Goal: Information Seeking & Learning: Learn about a topic

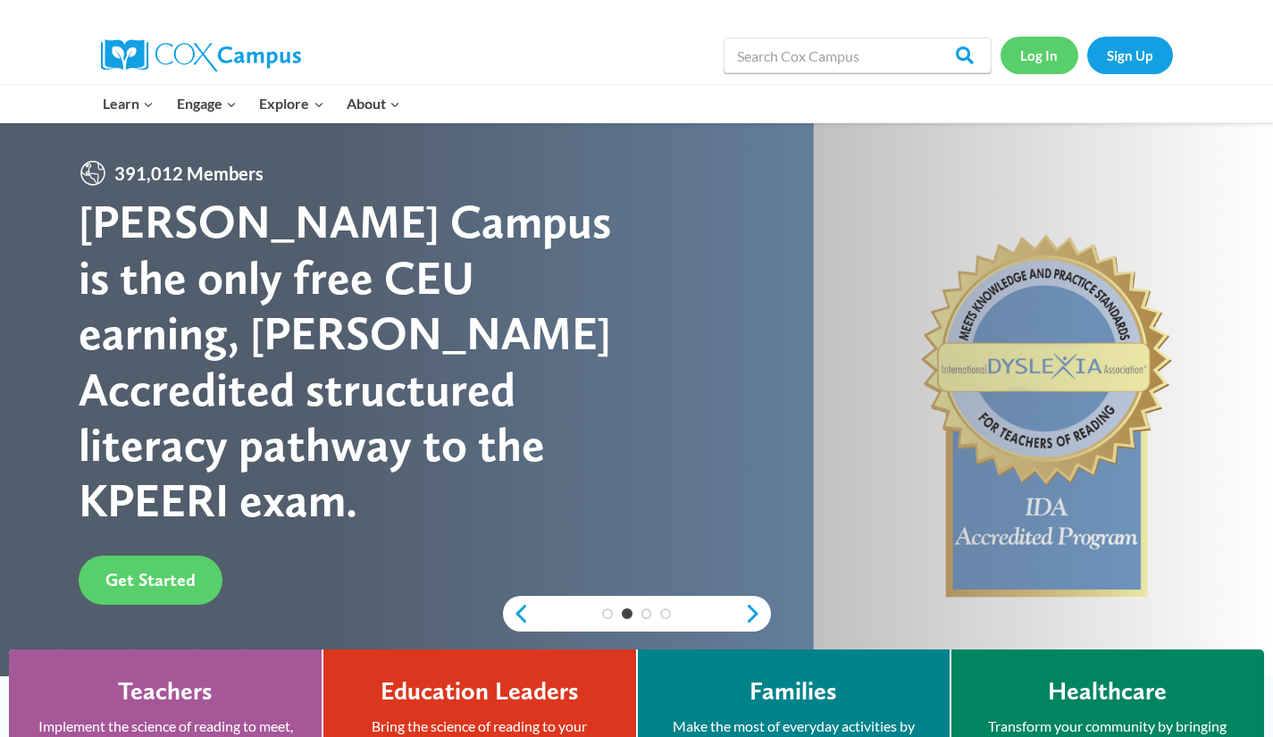
click at [1041, 46] on link "Log In" at bounding box center [1039, 55] width 78 height 37
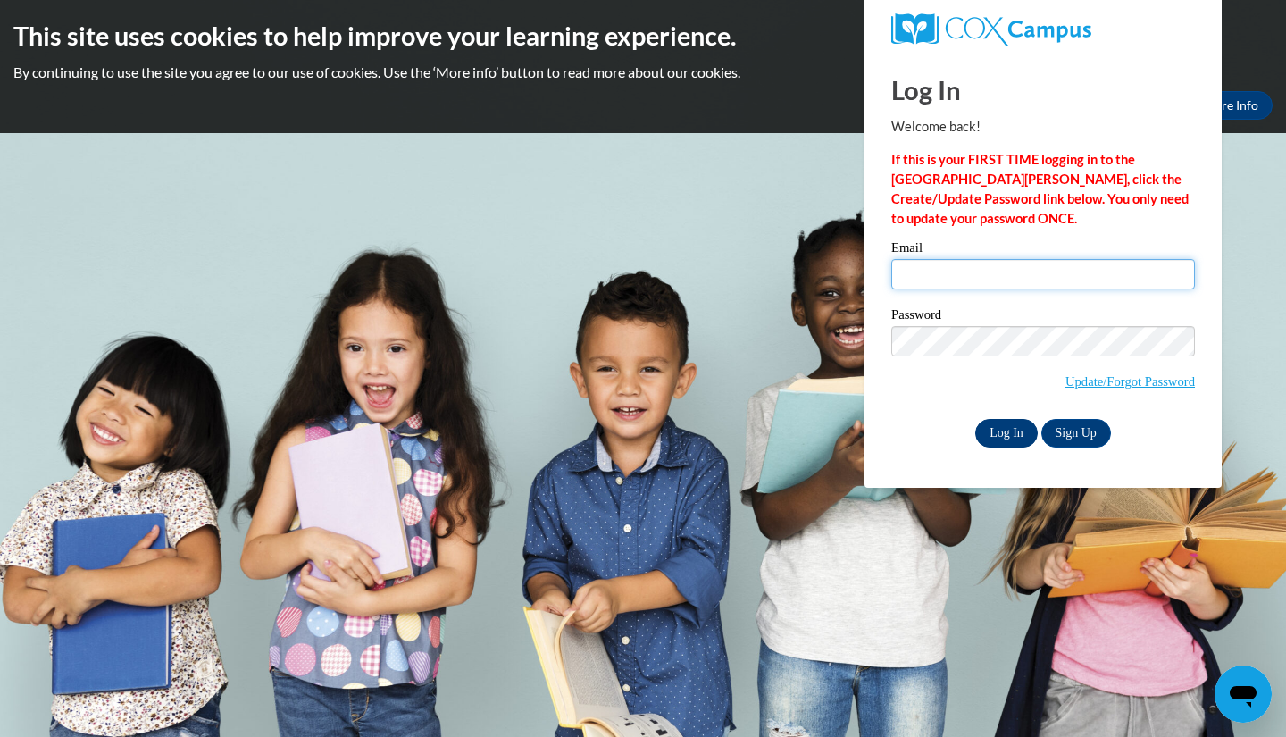
type input "amanda.wilkins@fairfieldcountyohio.gov"
click at [1006, 427] on input "Log In" at bounding box center [1006, 433] width 63 height 29
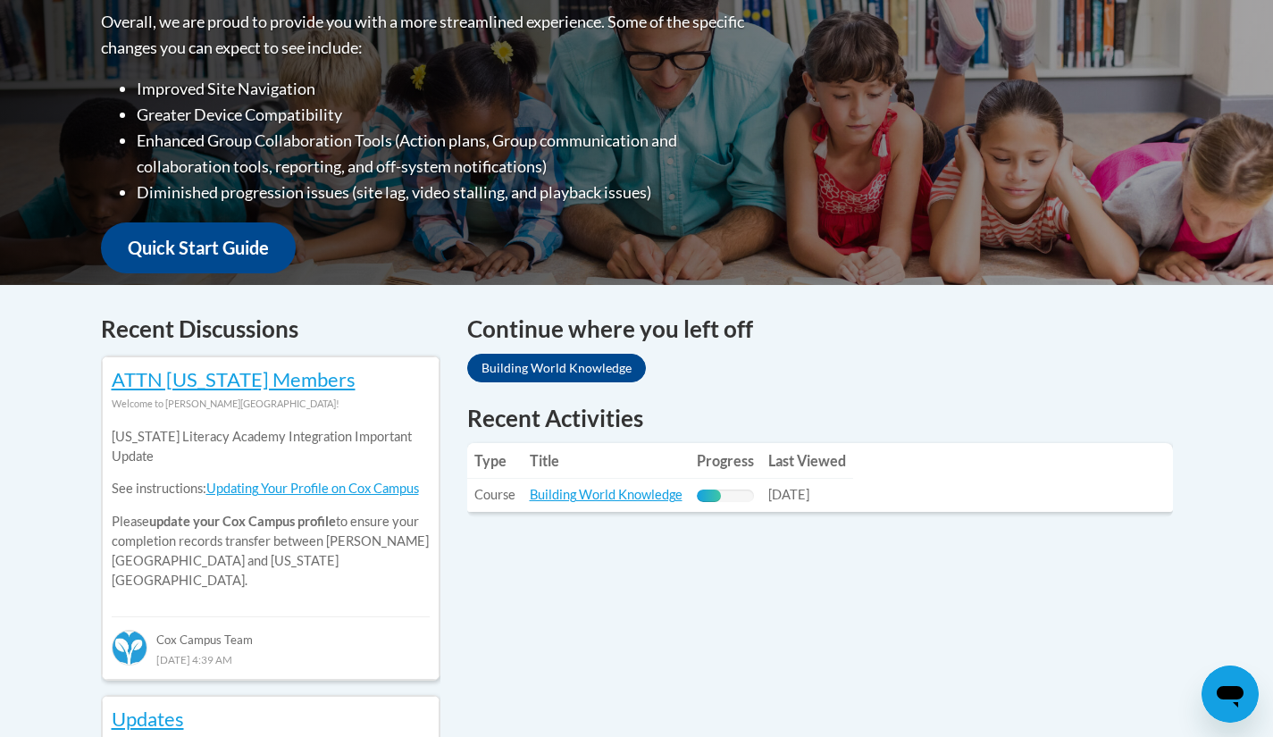
scroll to position [477, 0]
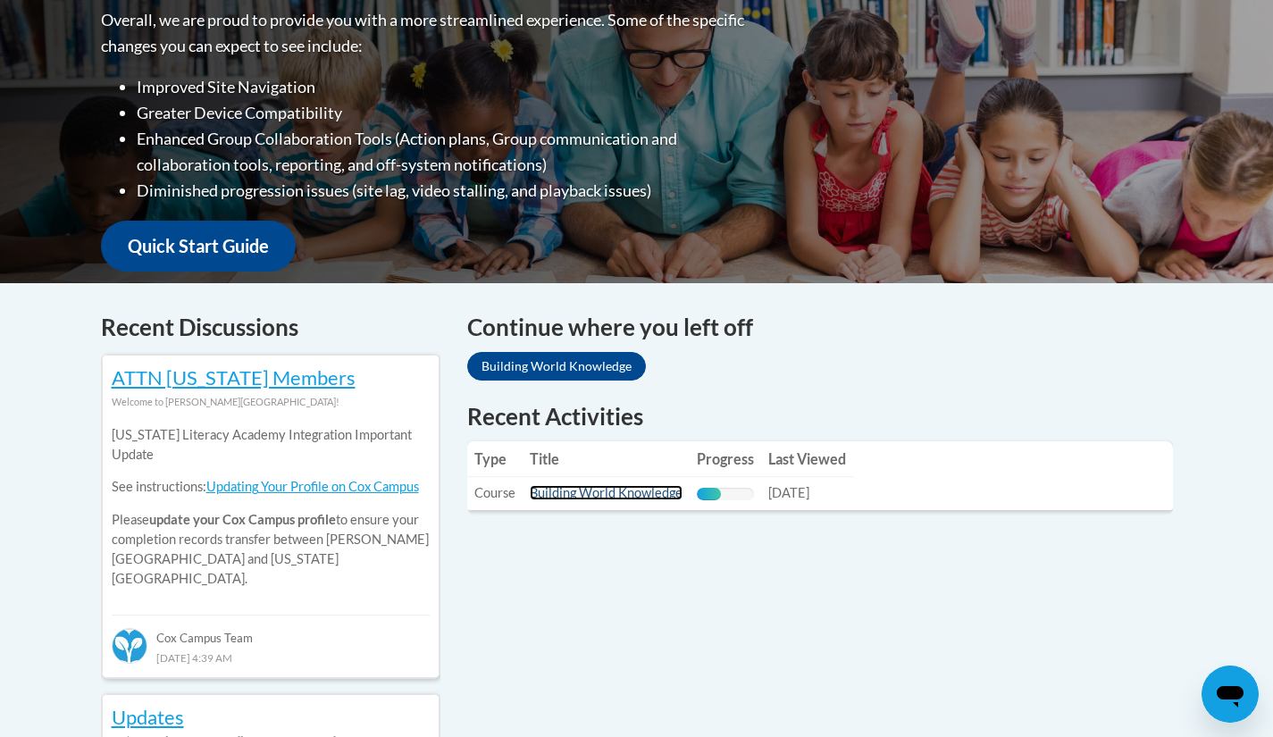
click at [630, 494] on link "Building World Knowledge" at bounding box center [606, 492] width 153 height 15
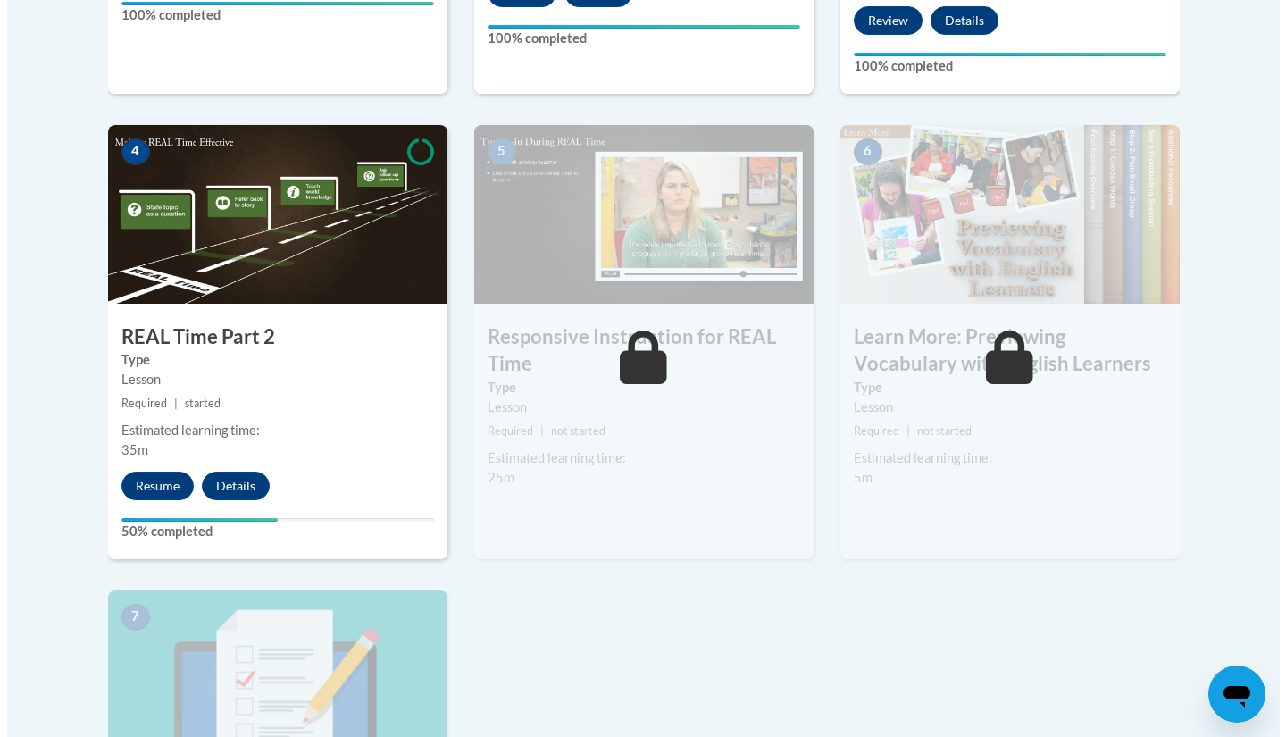
scroll to position [996, 0]
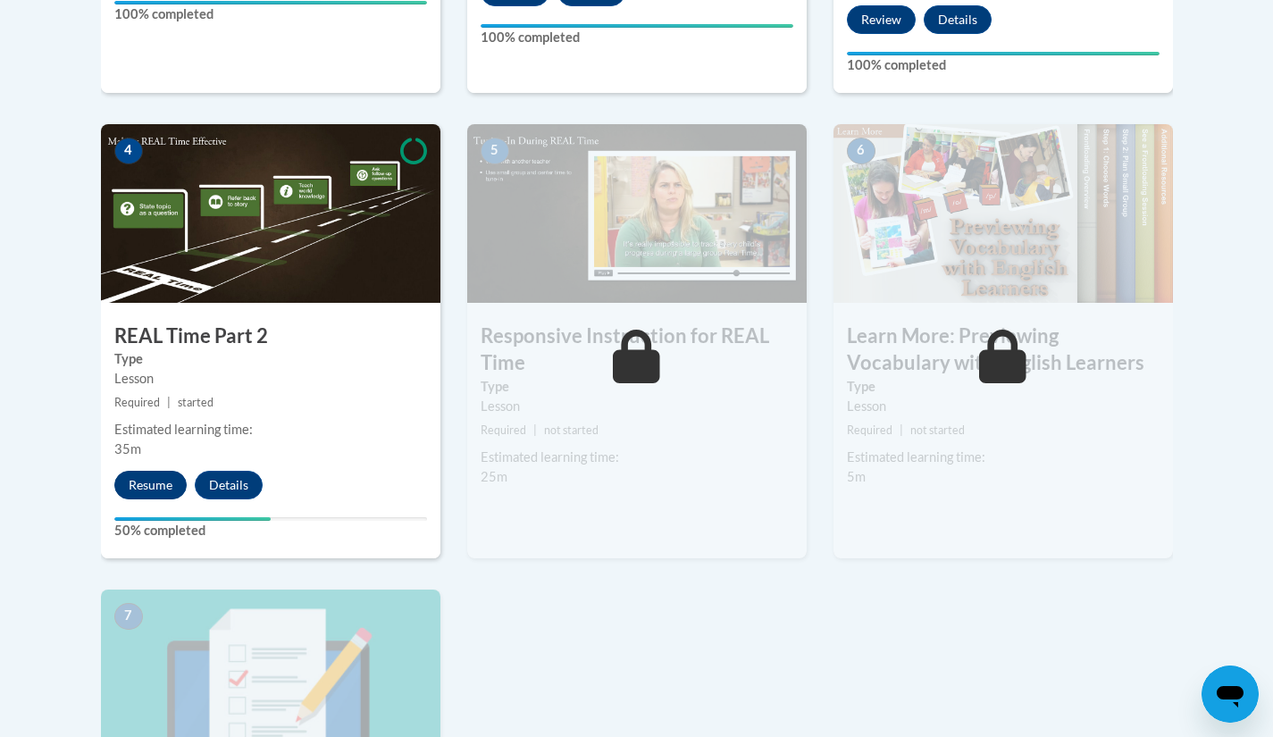
click at [165, 487] on button "Resume" at bounding box center [150, 485] width 72 height 29
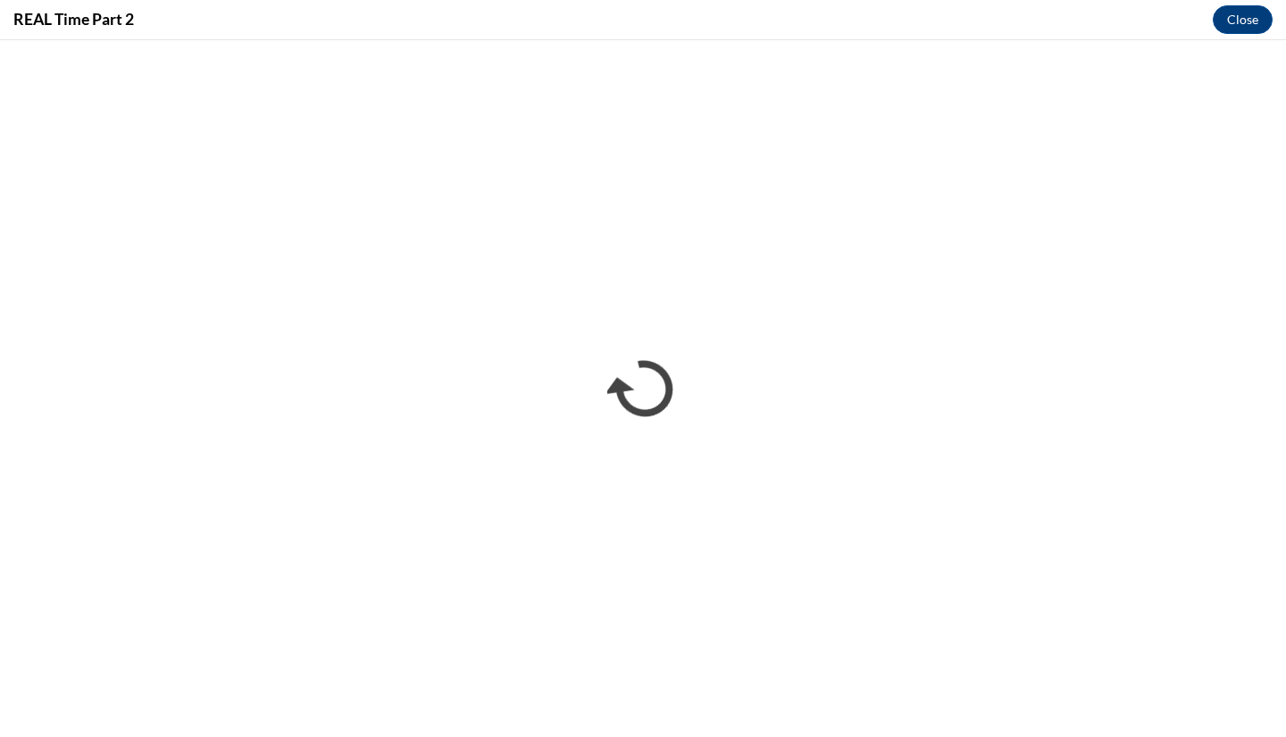
scroll to position [0, 0]
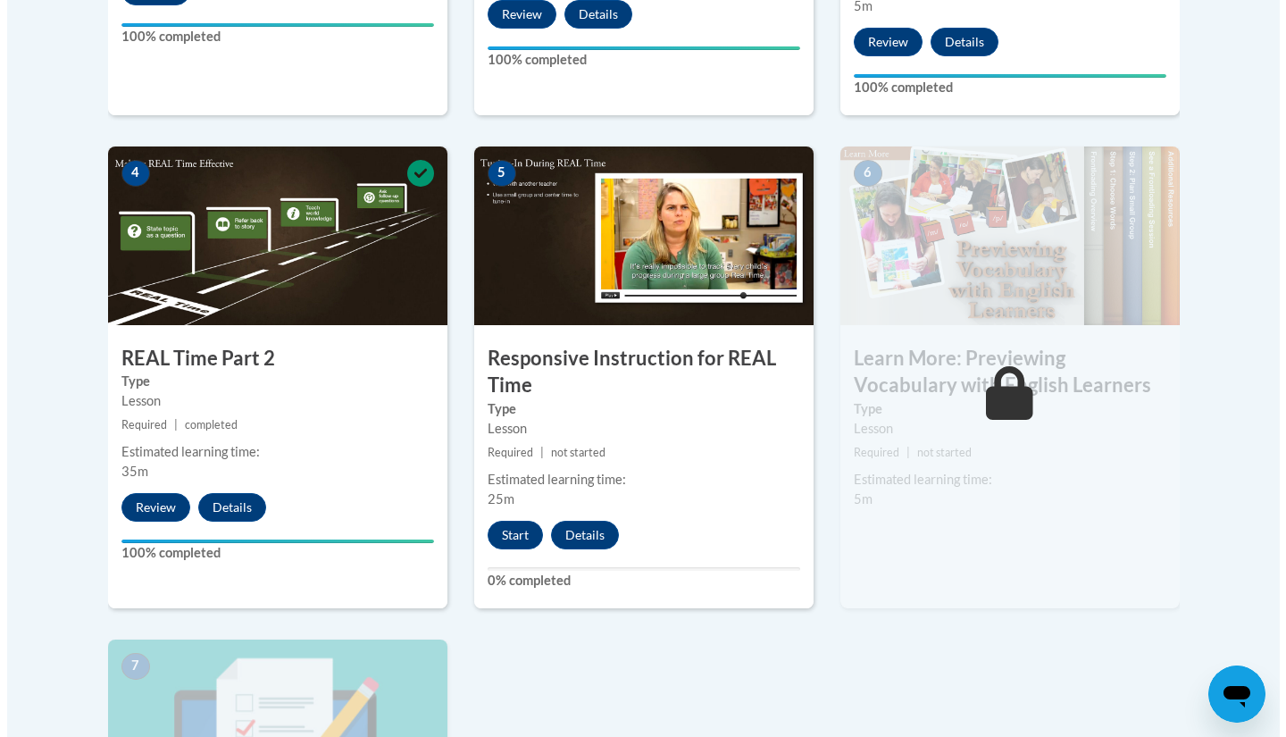
scroll to position [972, 0]
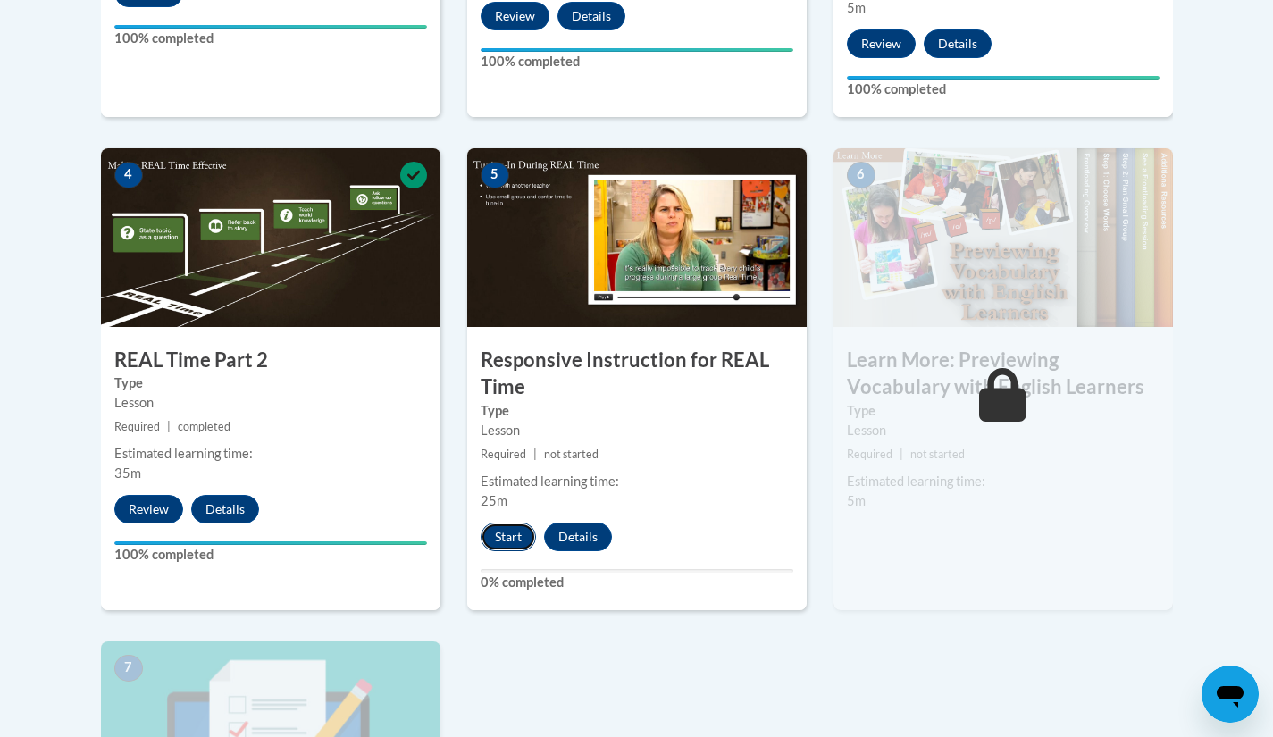
click at [513, 538] on button "Start" at bounding box center [508, 537] width 55 height 29
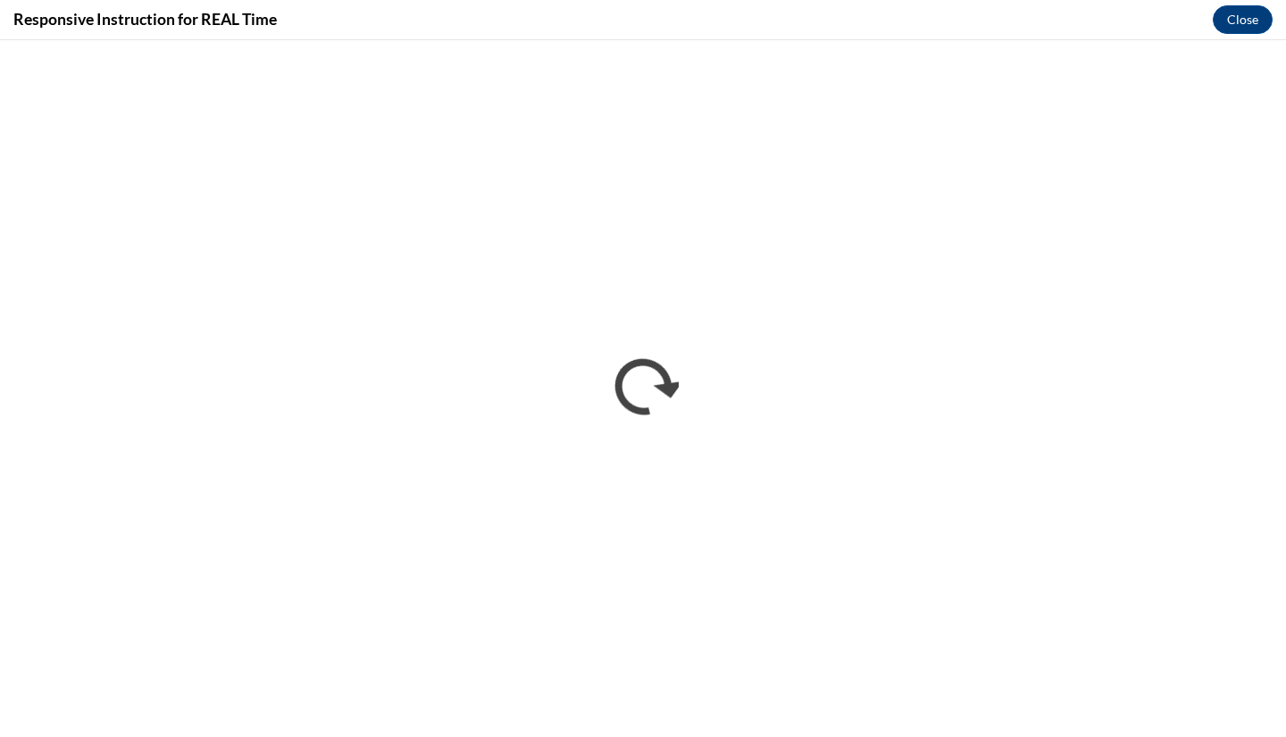
scroll to position [0, 0]
